Goal: Find specific fact: Find contact information

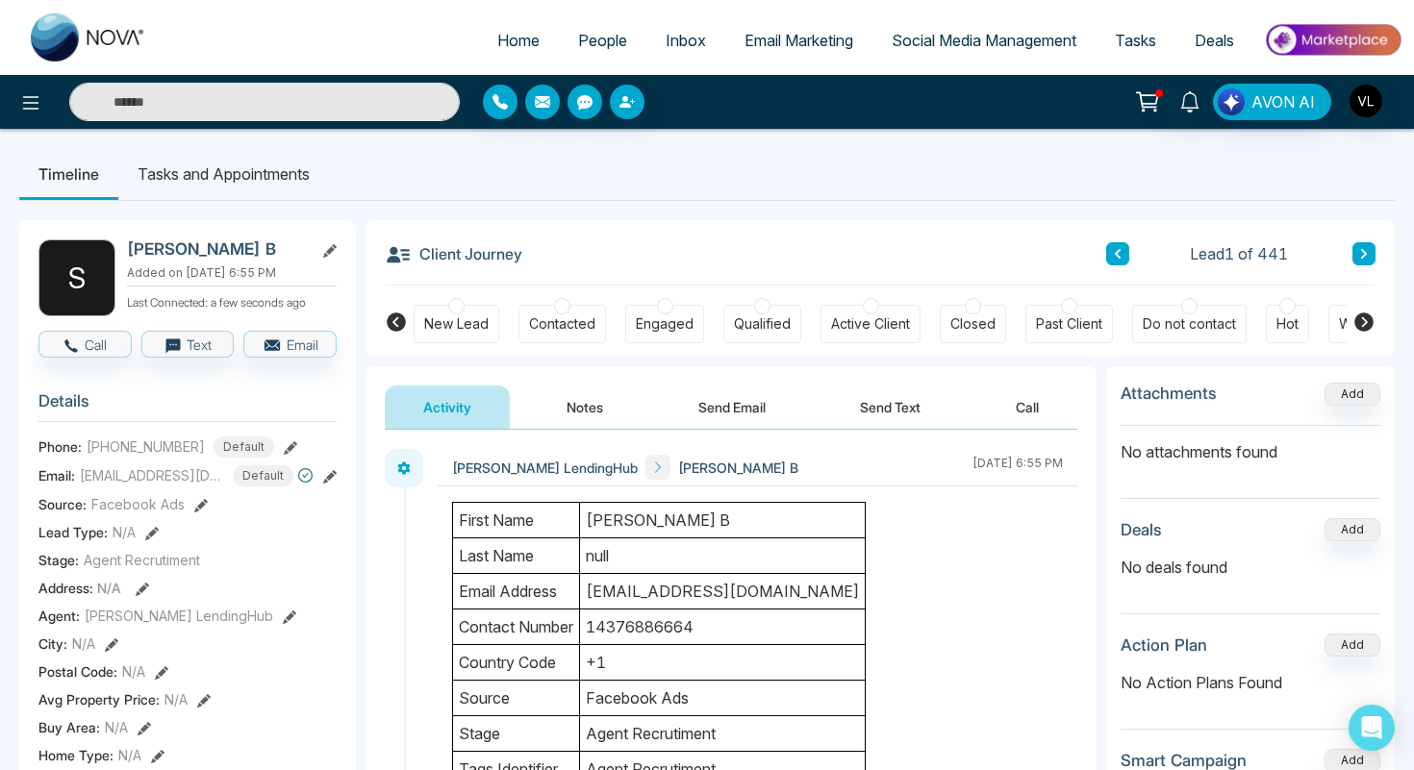
click at [176, 98] on input "text" at bounding box center [264, 102] width 391 height 38
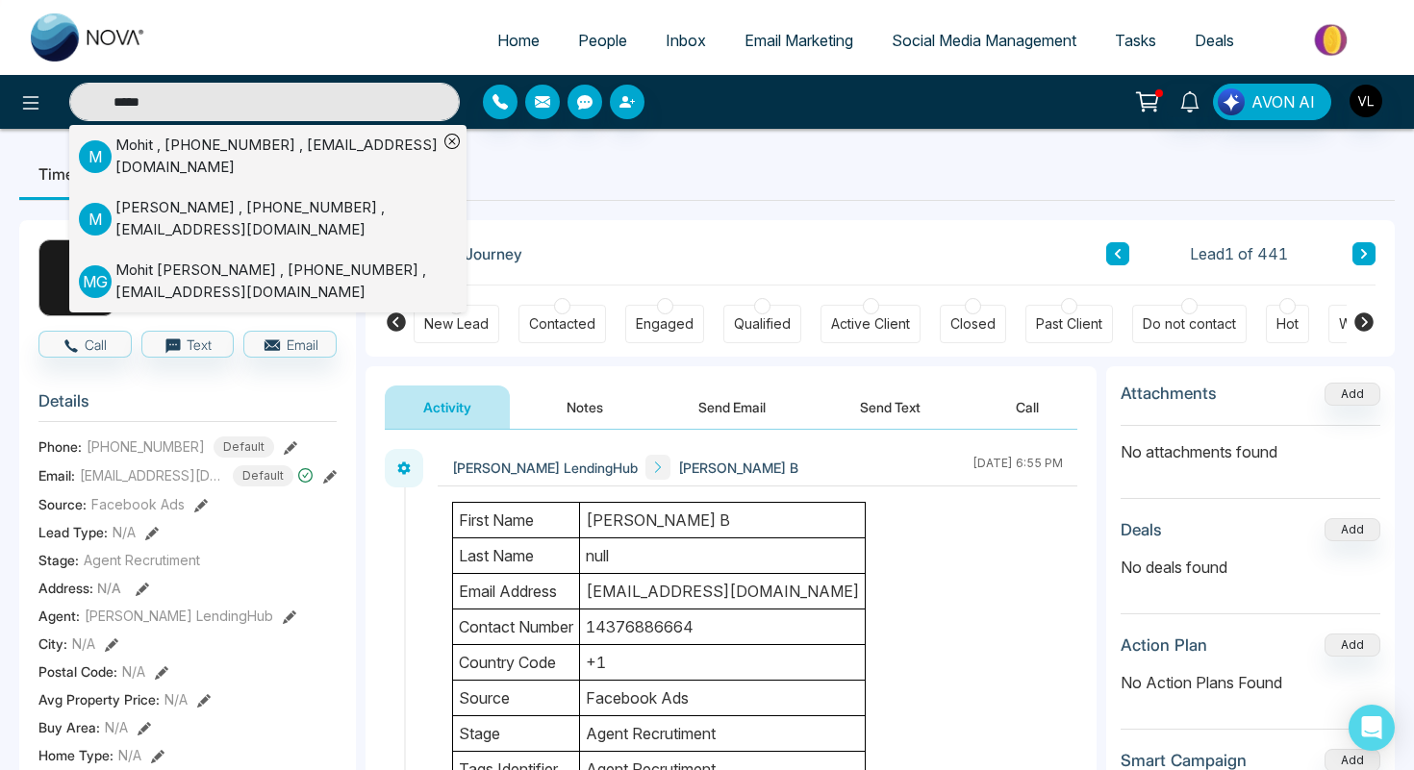
type input "*****"
click at [128, 163] on div "Mohit , [PHONE_NUMBER] , [EMAIL_ADDRESS][DOMAIN_NAME]" at bounding box center [276, 156] width 322 height 43
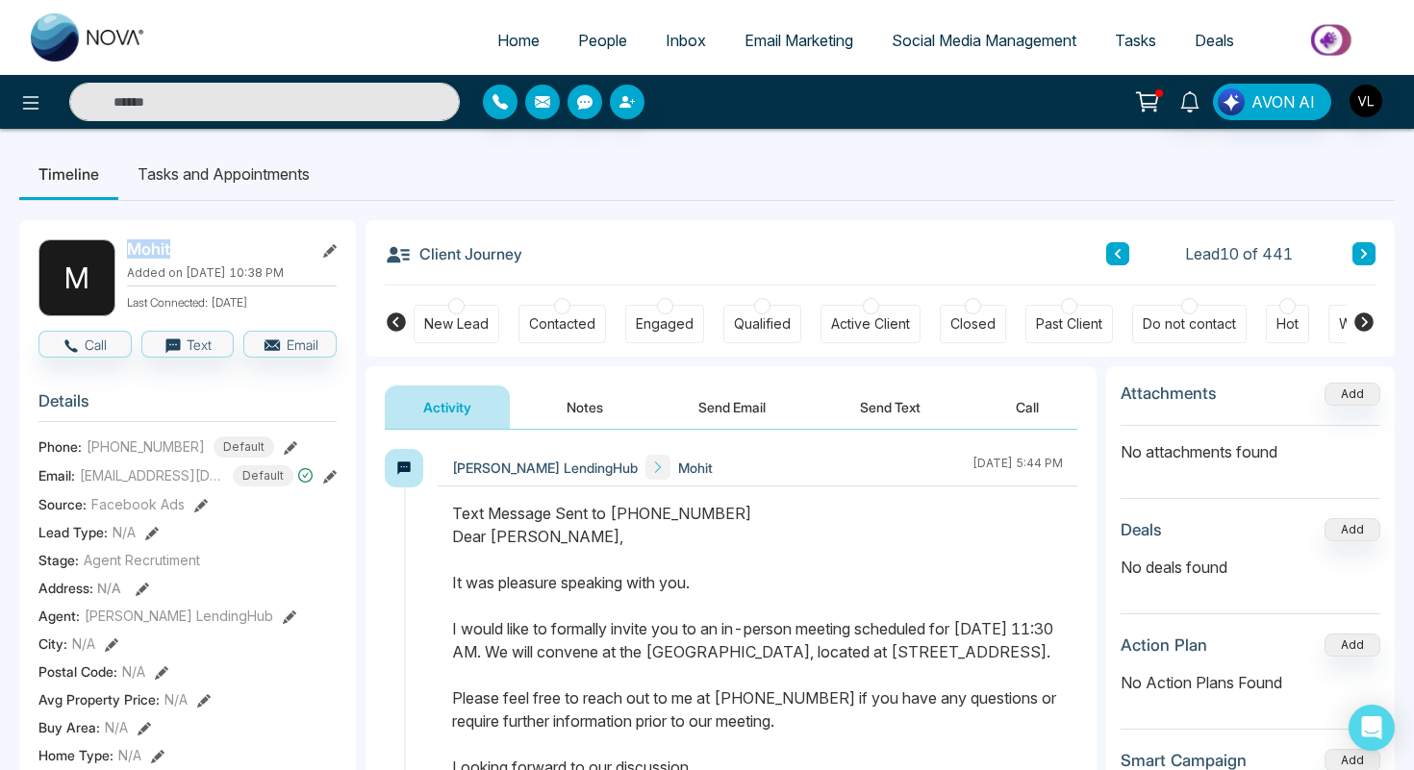
drag, startPoint x: 180, startPoint y: 254, endPoint x: 126, endPoint y: 256, distance: 53.9
click at [127, 256] on h2 "Mohit" at bounding box center [216, 249] width 179 height 19
copy h2 "Mohit"
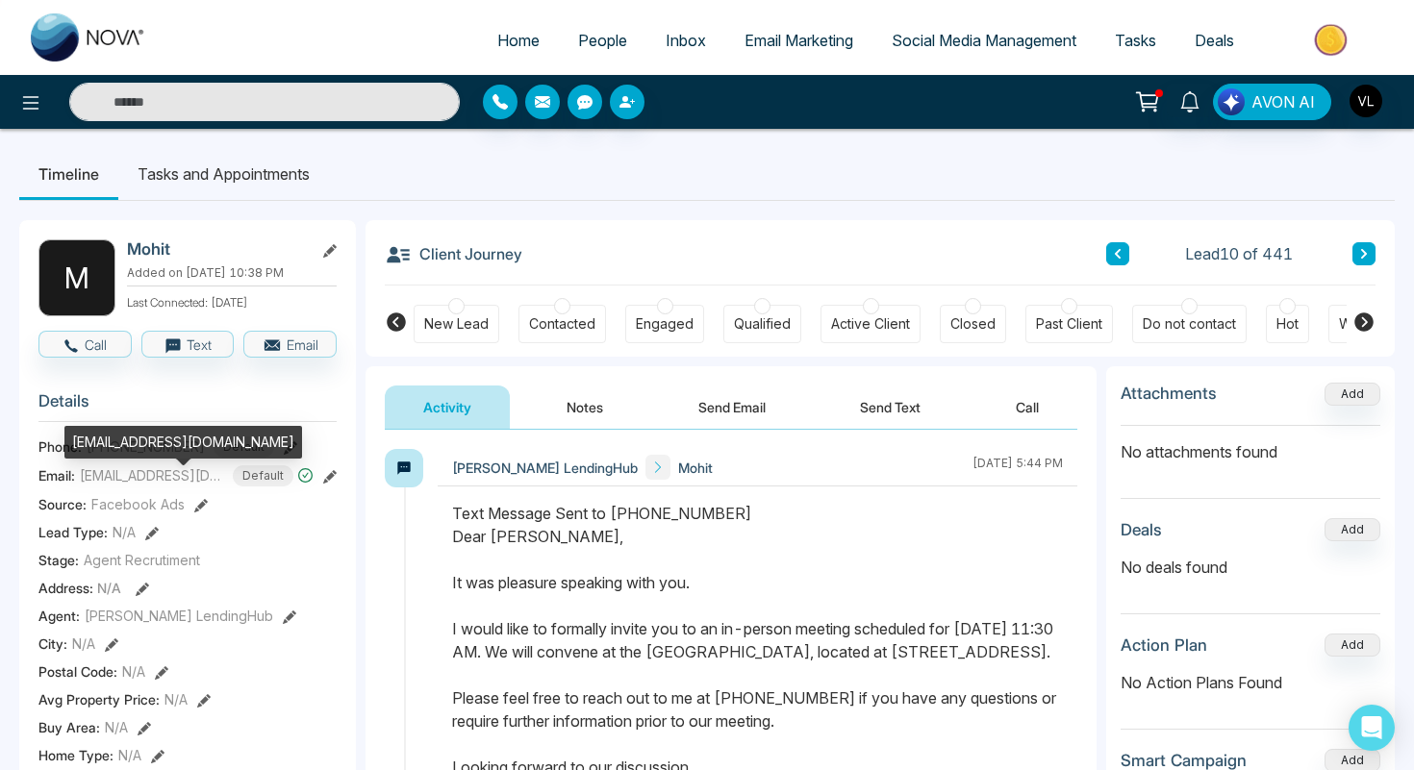
click at [158, 446] on div "[EMAIL_ADDRESS][DOMAIN_NAME]" at bounding box center [183, 442] width 238 height 33
copy div "[EMAIL_ADDRESS][DOMAIN_NAME]"
drag, startPoint x: 198, startPoint y: 454, endPoint x: 177, endPoint y: 453, distance: 21.2
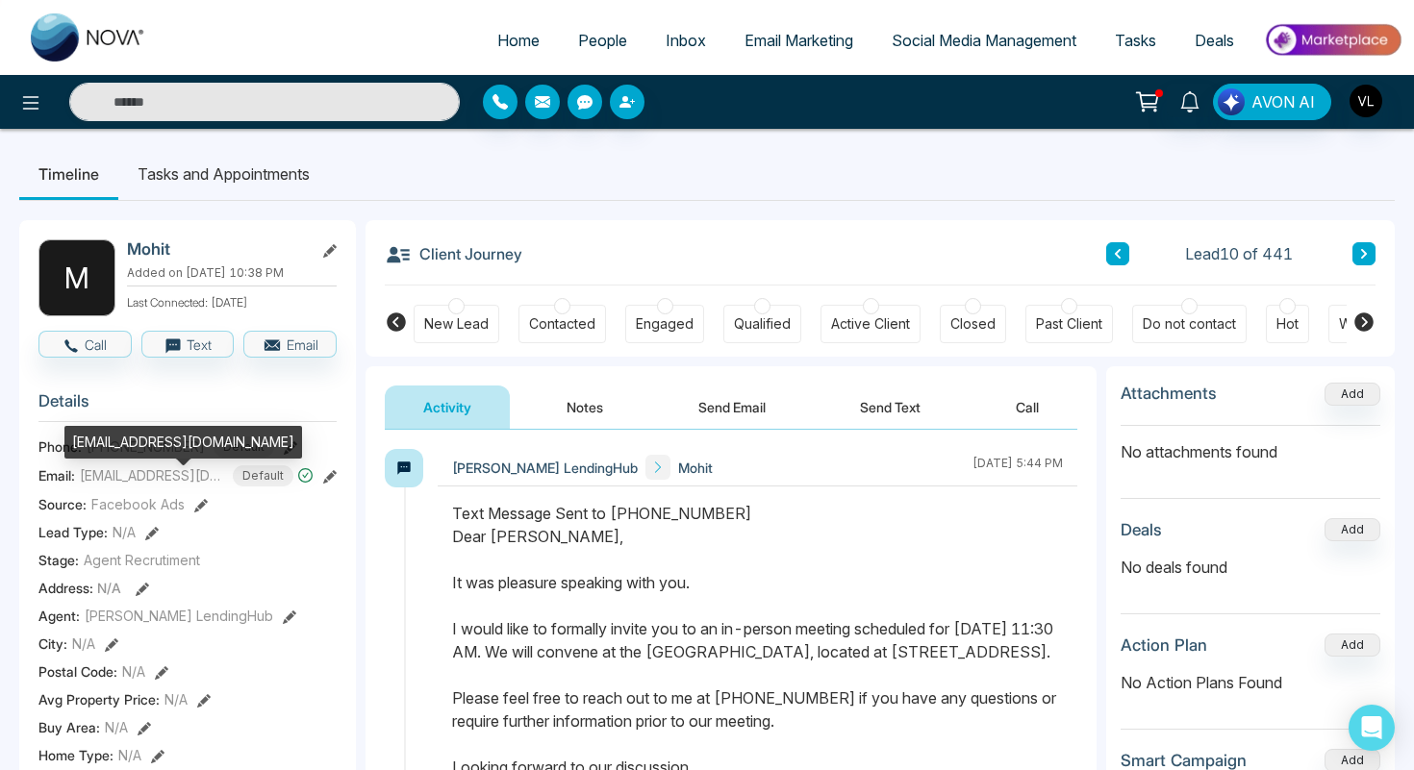
click at [177, 453] on div "[EMAIL_ADDRESS][DOMAIN_NAME]" at bounding box center [183, 442] width 238 height 33
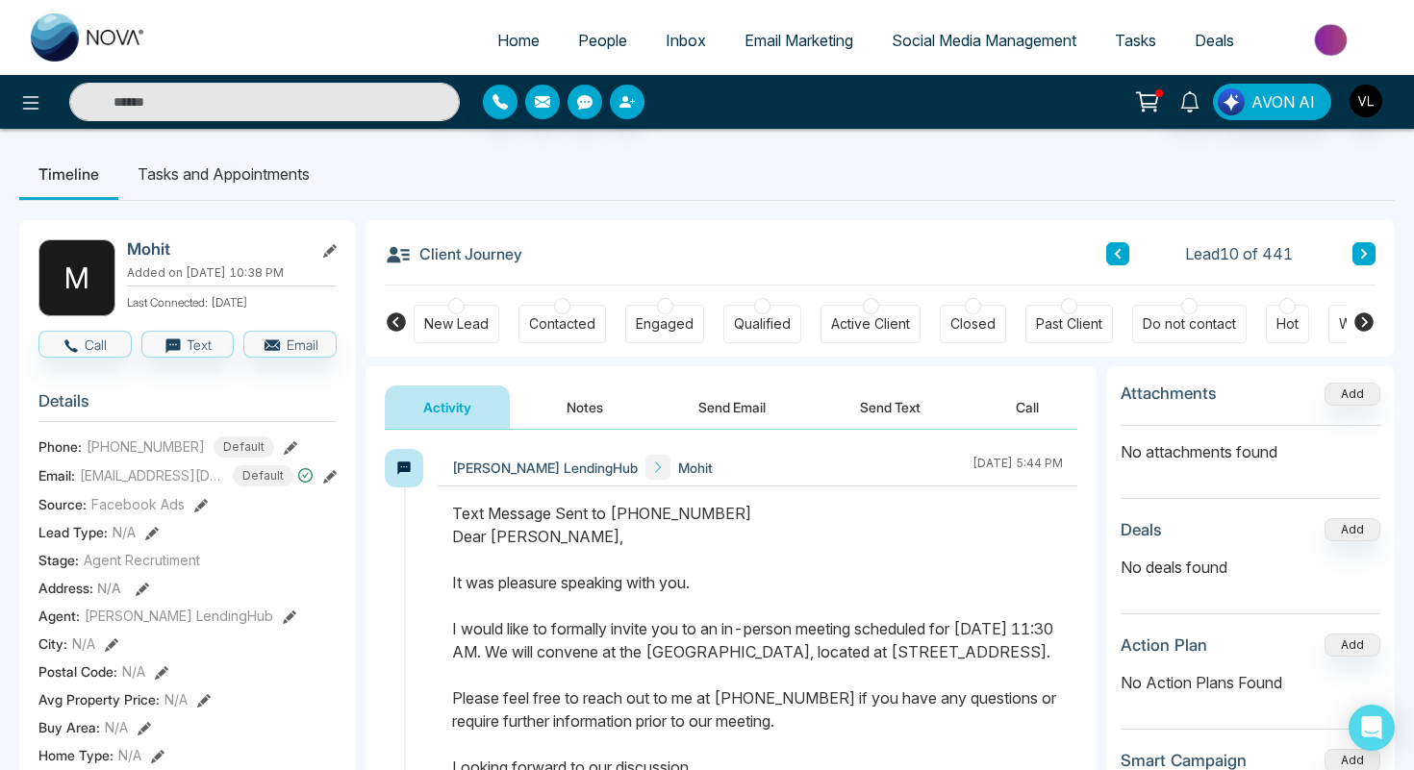
drag, startPoint x: 194, startPoint y: 456, endPoint x: 88, endPoint y: 456, distance: 105.8
click at [88, 456] on div "[PHONE_NUMBER] Default" at bounding box center [181, 447] width 188 height 21
copy span "[PHONE_NUMBER]"
